Goal: Information Seeking & Learning: Learn about a topic

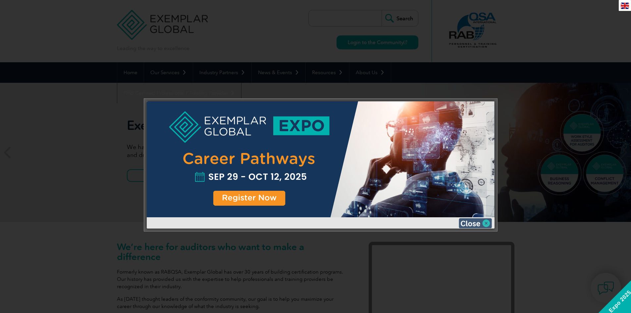
click at [473, 225] on img at bounding box center [475, 223] width 33 height 10
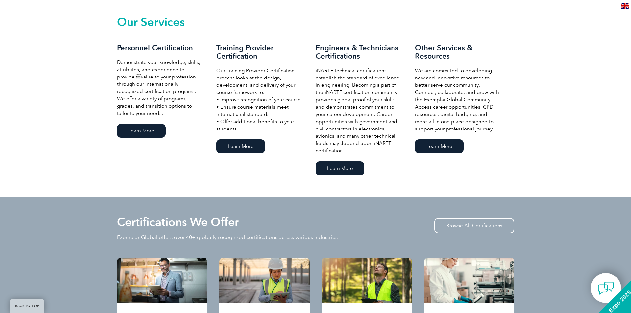
scroll to position [397, 0]
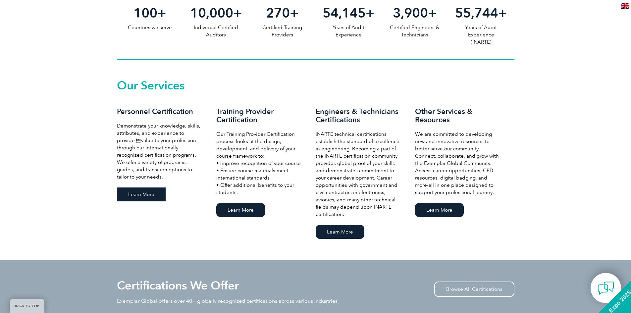
click at [147, 196] on link "Learn More" at bounding box center [141, 194] width 49 height 14
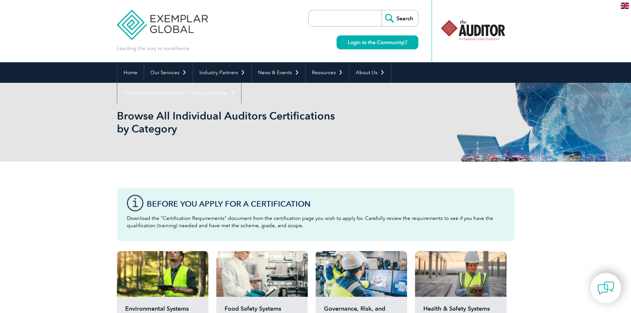
click at [126, 22] on img at bounding box center [162, 20] width 91 height 40
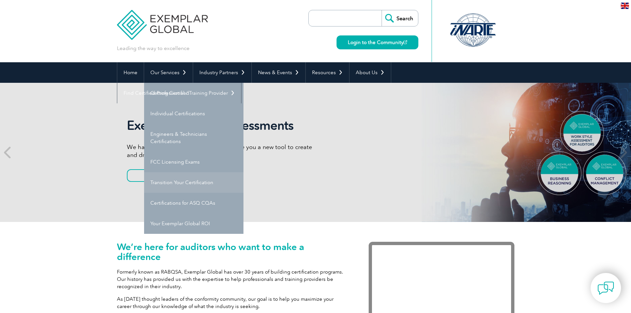
click at [198, 185] on link "Transition Your Certification" at bounding box center [193, 182] width 99 height 21
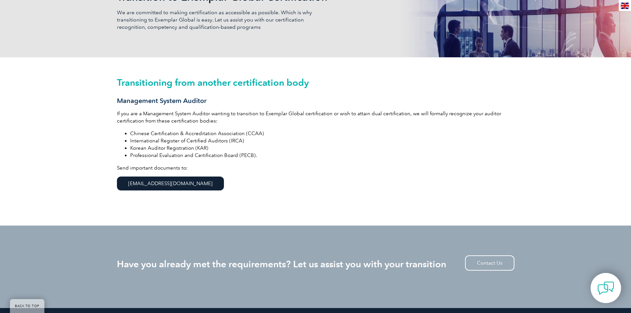
scroll to position [132, 0]
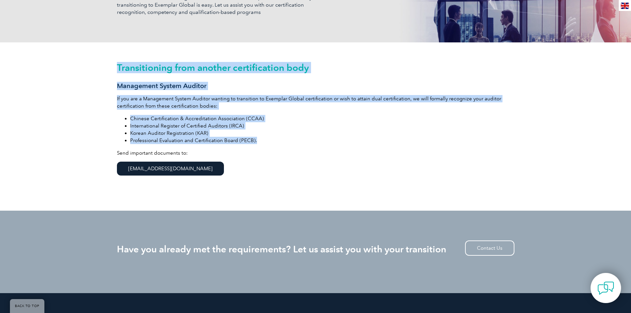
drag, startPoint x: 108, startPoint y: 63, endPoint x: 295, endPoint y: 141, distance: 202.7
click at [295, 141] on div "Transitioning from another certification body Management System Auditor If you …" at bounding box center [315, 126] width 631 height 168
click at [295, 141] on li "Professional Evaluation and Certification Board (PECB)." at bounding box center [322, 140] width 384 height 7
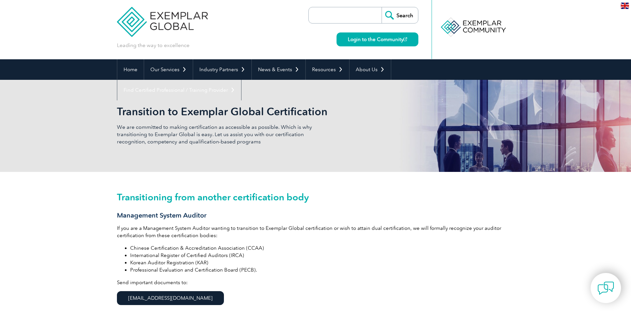
scroll to position [0, 0]
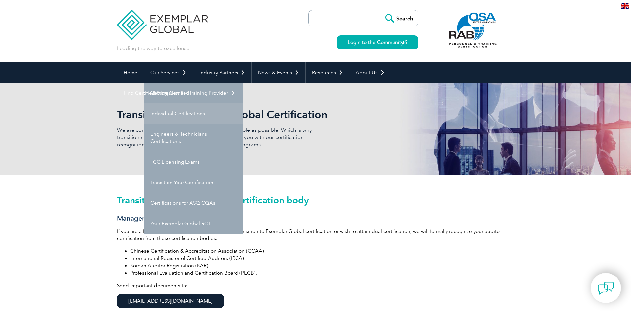
click at [173, 111] on link "Individual Certifications" at bounding box center [193, 113] width 99 height 21
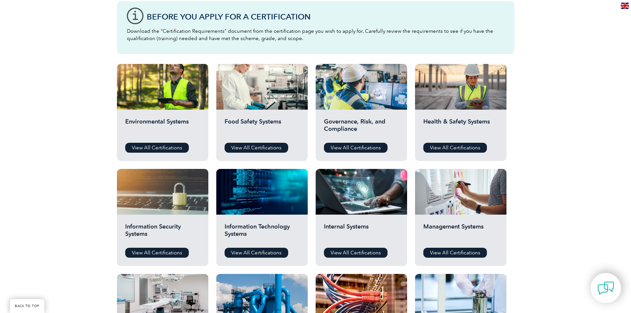
scroll to position [199, 0]
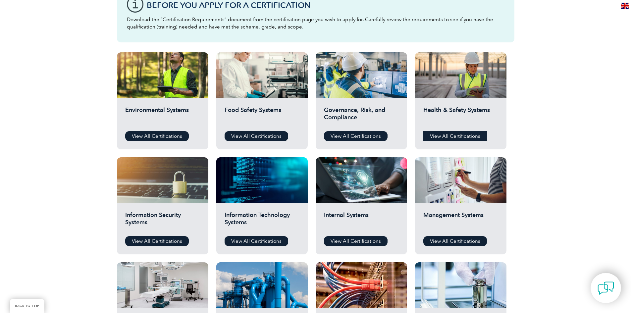
click at [460, 134] on link "View All Certifications" at bounding box center [455, 136] width 64 height 10
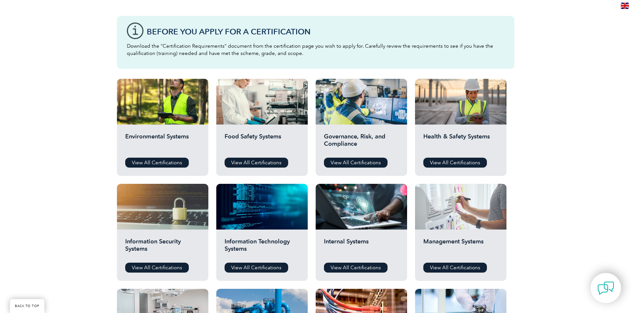
scroll to position [232, 0]
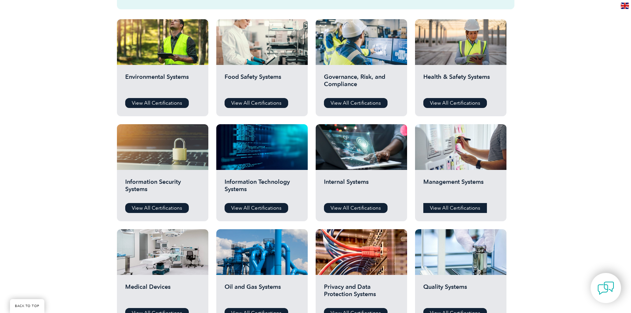
click at [459, 203] on link "View All Certifications" at bounding box center [455, 208] width 64 height 10
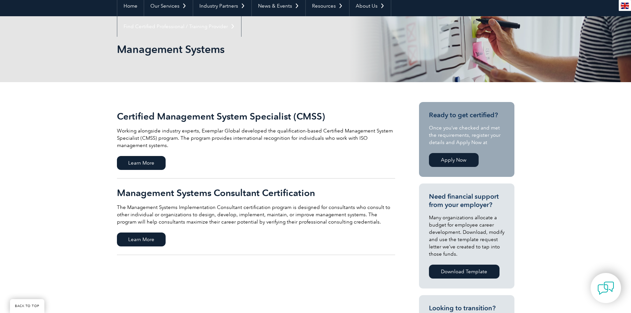
scroll to position [66, 0]
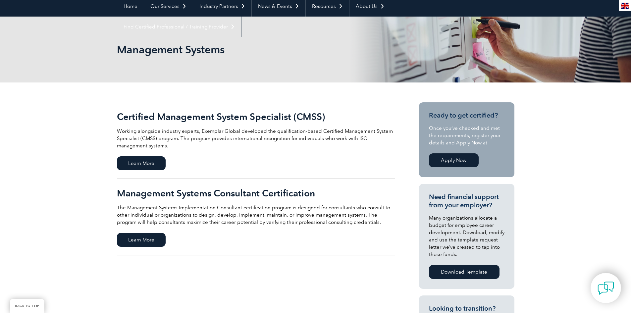
click at [447, 158] on link "Apply Now" at bounding box center [454, 160] width 50 height 14
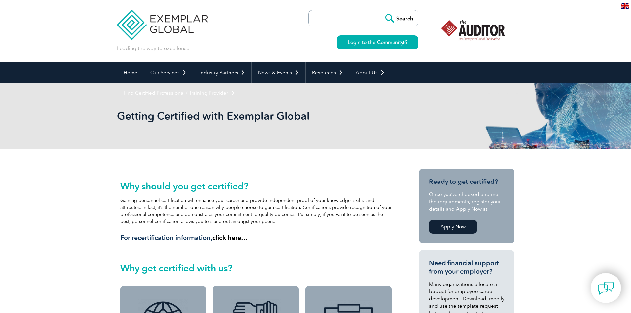
click at [341, 14] on input "search" at bounding box center [347, 18] width 70 height 16
type input "35001"
click at [381, 10] on input "Search" at bounding box center [399, 18] width 36 height 16
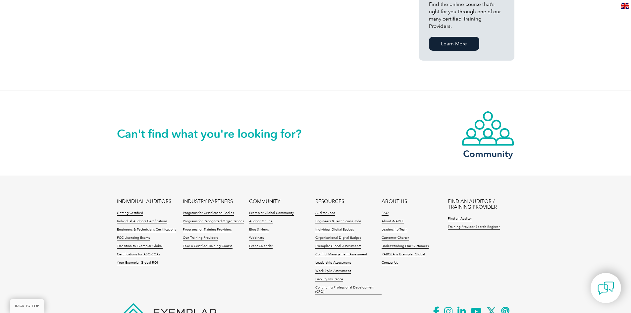
scroll to position [537, 0]
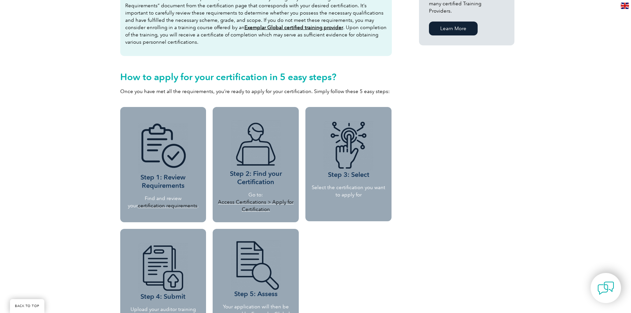
scroll to position [530, 0]
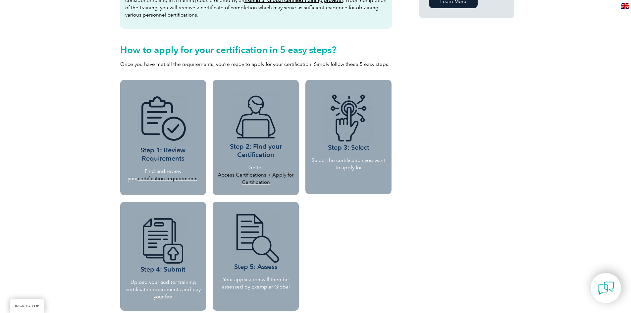
click at [165, 179] on link "certification requirements" at bounding box center [168, 178] width 60 height 6
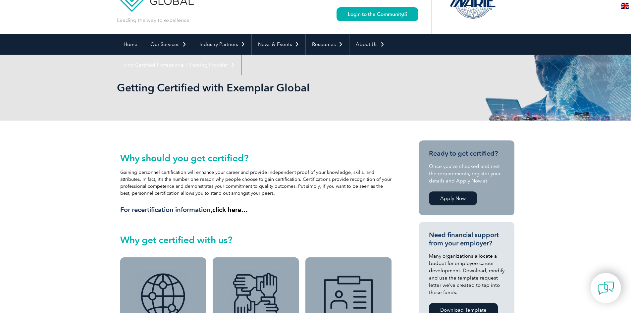
scroll to position [0, 0]
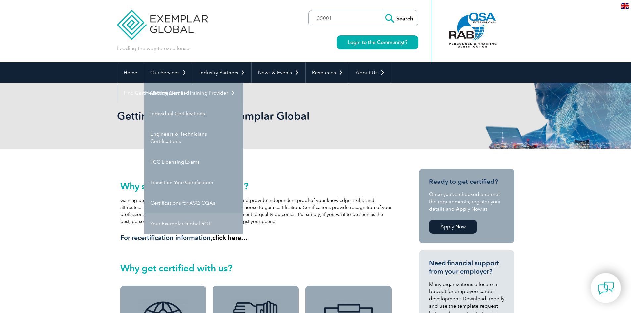
click at [202, 228] on link "Your Exemplar Global ROI" at bounding box center [193, 223] width 99 height 21
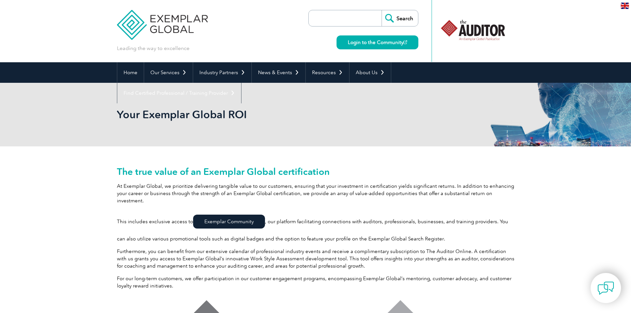
click at [224, 215] on link "Exemplar Community" at bounding box center [229, 222] width 72 height 14
